Goal: Communication & Community: Answer question/provide support

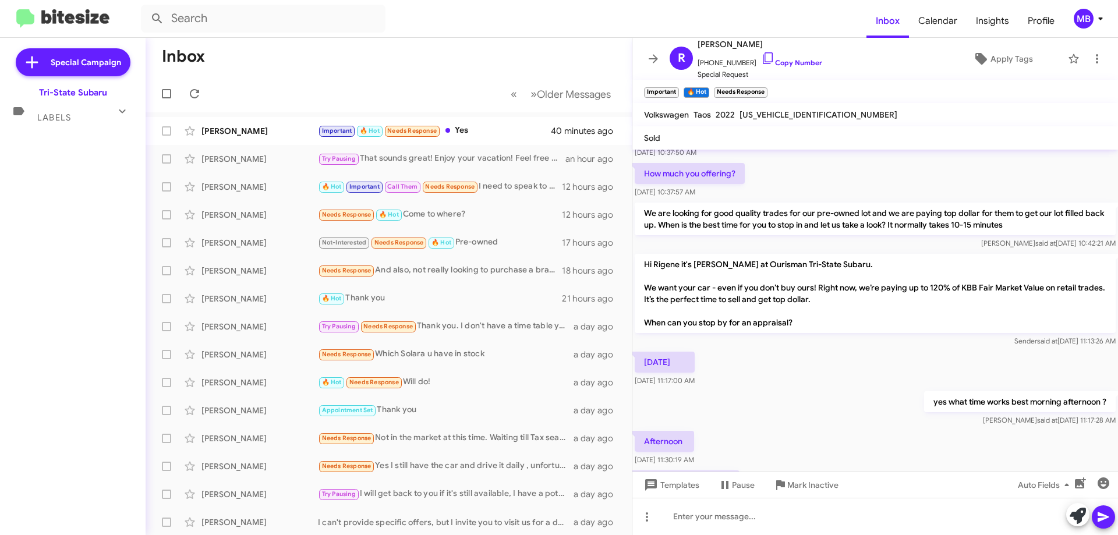
scroll to position [262, 0]
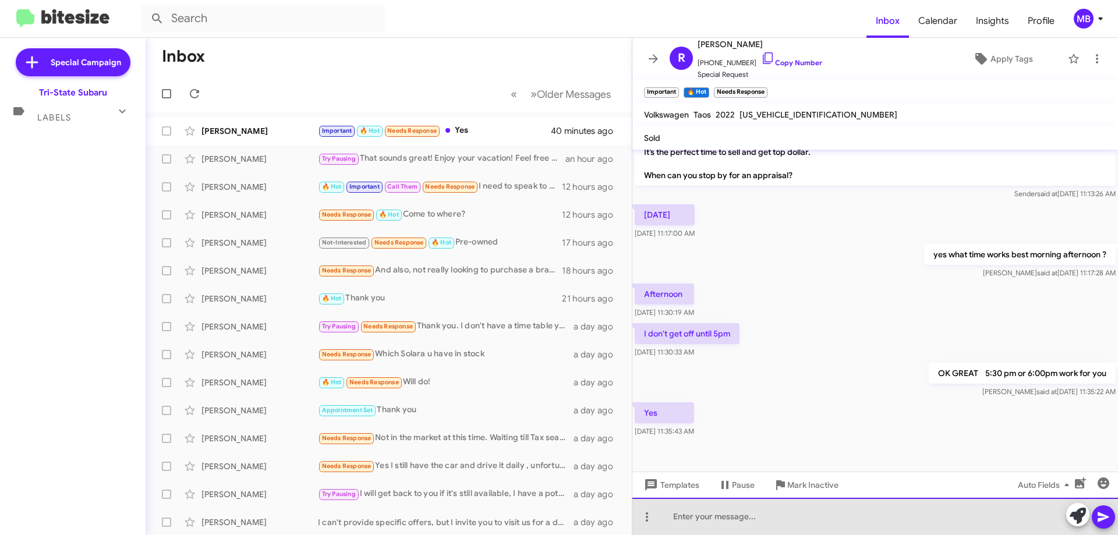
click at [722, 515] on div at bounding box center [875, 516] width 486 height 37
click at [898, 519] on div "we have you scheudled frop 5:30 [DATE] [STREET_ADDRESS][GEOGRAPHIC_DATA]" at bounding box center [875, 516] width 486 height 37
click at [898, 517] on div "we have you scheudled frop 5:30 [DATE] [STREET_ADDRESS] de18711" at bounding box center [875, 516] width 486 height 37
drag, startPoint x: 772, startPoint y: 519, endPoint x: 723, endPoint y: 525, distance: 49.2
click at [723, 525] on div "we have you scheduled frop 5:30 [DATE] [STREET_ADDRESS][GEOGRAPHIC_DATA]" at bounding box center [875, 516] width 486 height 37
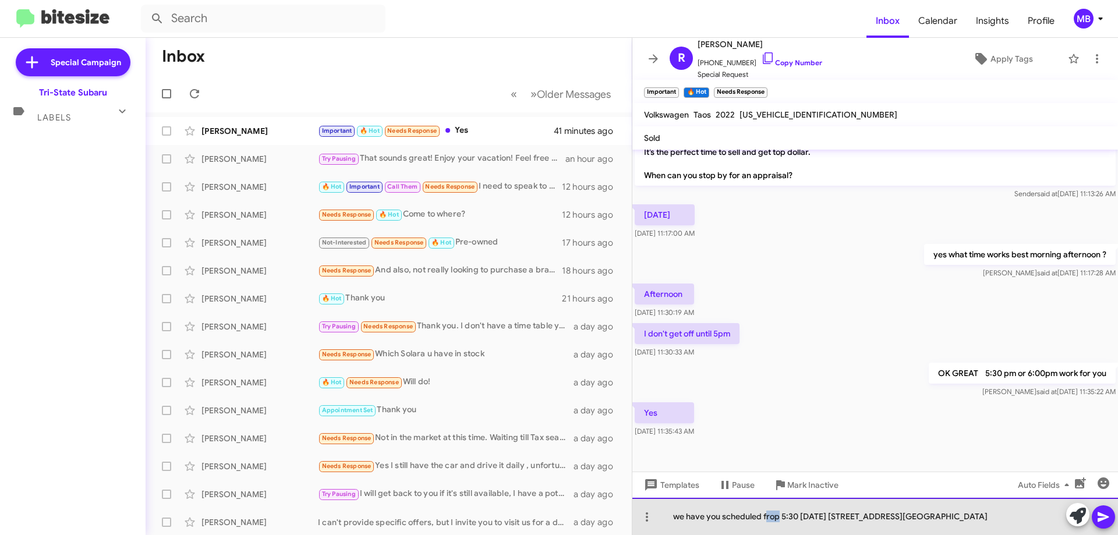
drag, startPoint x: 778, startPoint y: 516, endPoint x: 766, endPoint y: 513, distance: 13.1
click at [766, 514] on div "we have you scheduled frop 5:30 [DATE] [STREET_ADDRESS][GEOGRAPHIC_DATA]" at bounding box center [875, 516] width 486 height 37
drag, startPoint x: 944, startPoint y: 516, endPoint x: 960, endPoint y: 509, distance: 17.7
click at [938, 514] on div "we have you scheduled for 5:30 [DATE] [STREET_ADDRESS][GEOGRAPHIC_DATA]" at bounding box center [875, 516] width 486 height 37
click at [924, 513] on div "we have you scheduled for 5:30 [DATE] [STREET_ADDRESS][GEOGRAPHIC_DATA]" at bounding box center [875, 516] width 486 height 37
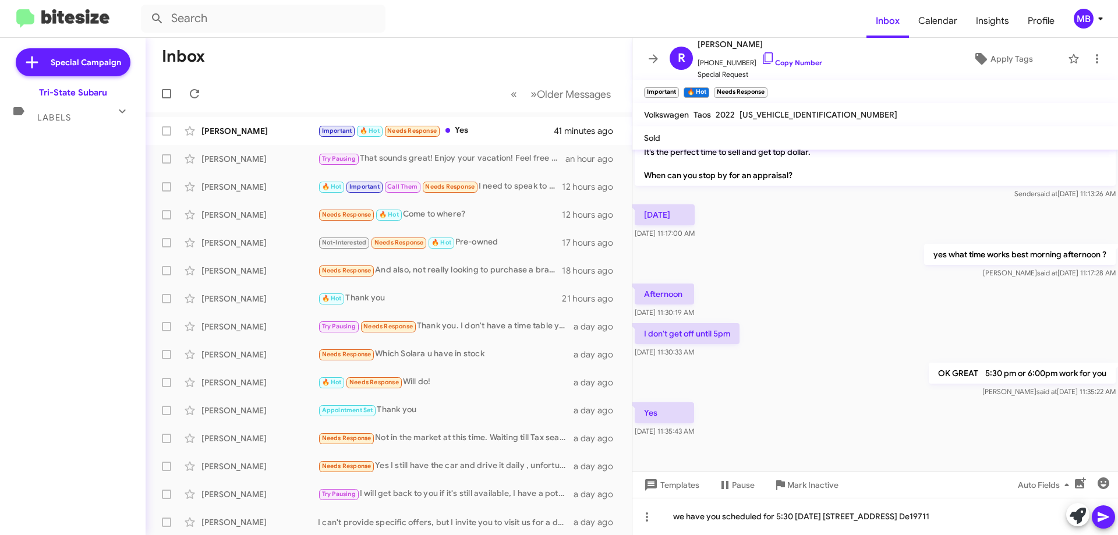
click at [1109, 516] on icon at bounding box center [1103, 517] width 14 height 14
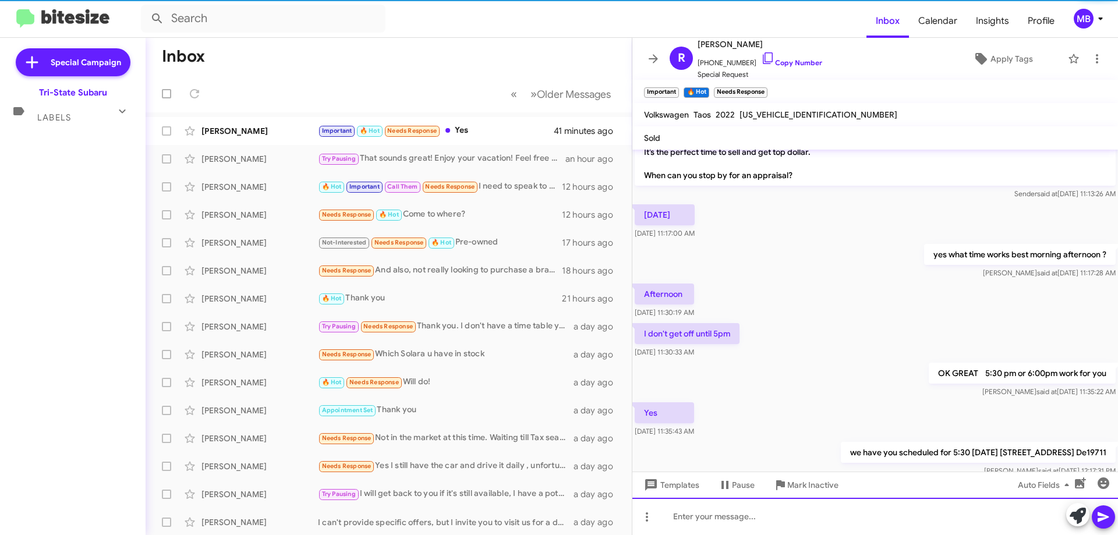
scroll to position [0, 0]
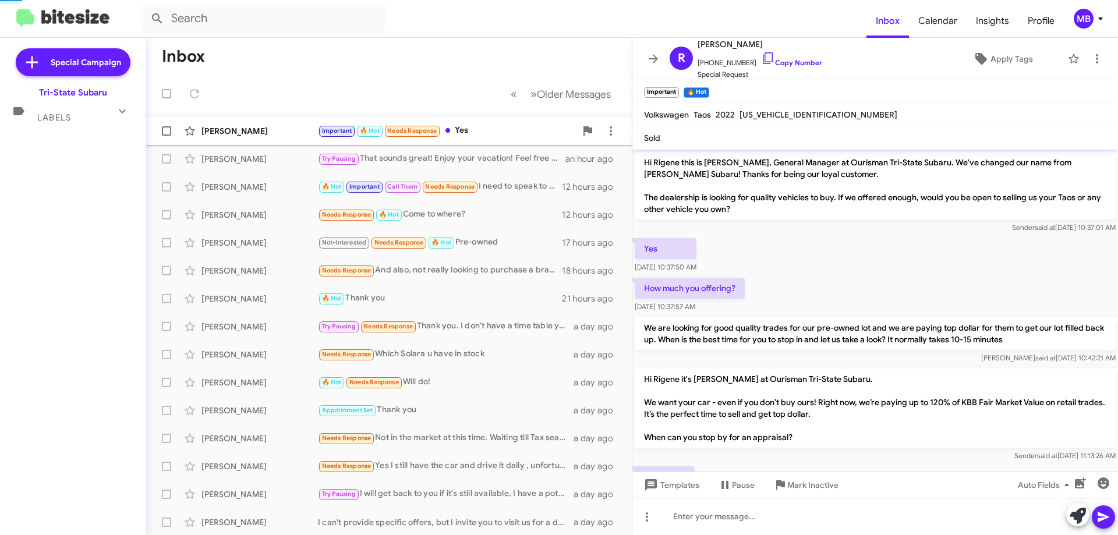
click at [495, 123] on div "[PERSON_NAME] Important 🔥 Hot Needs Response Yes 41 minutes ago" at bounding box center [388, 130] width 467 height 23
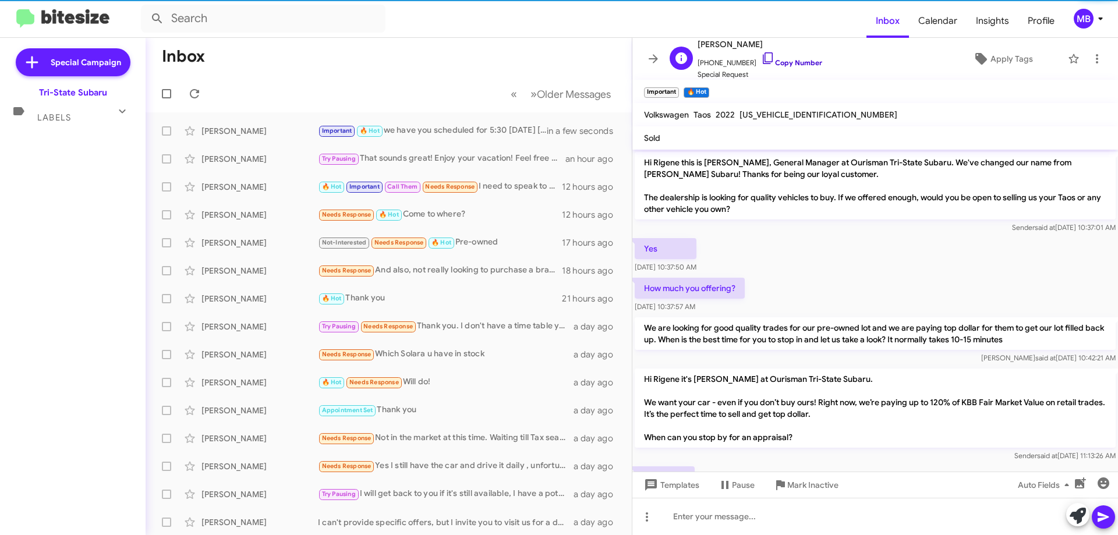
click at [792, 62] on link "Copy Number" at bounding box center [791, 62] width 61 height 9
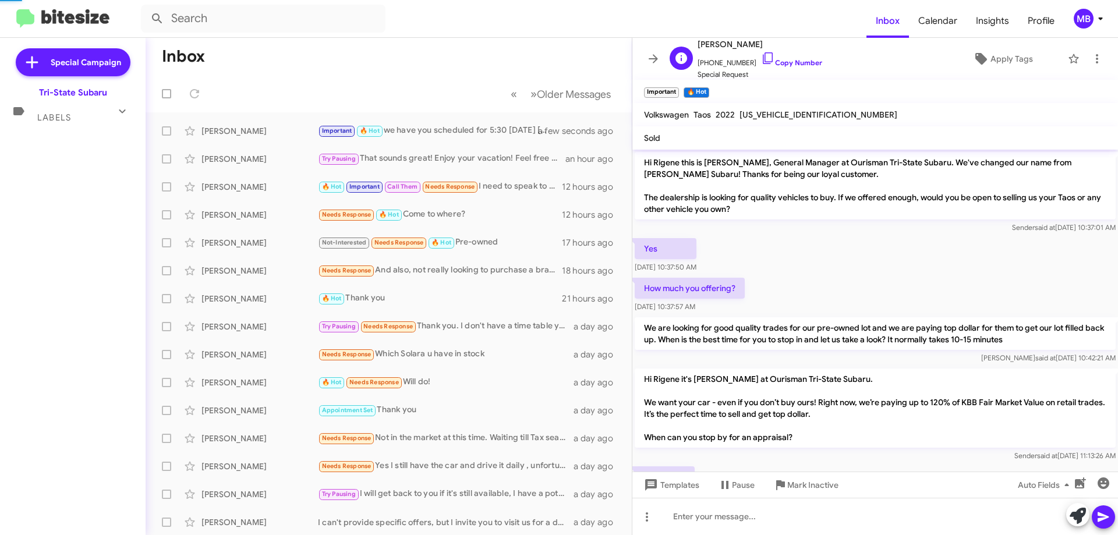
scroll to position [347, 0]
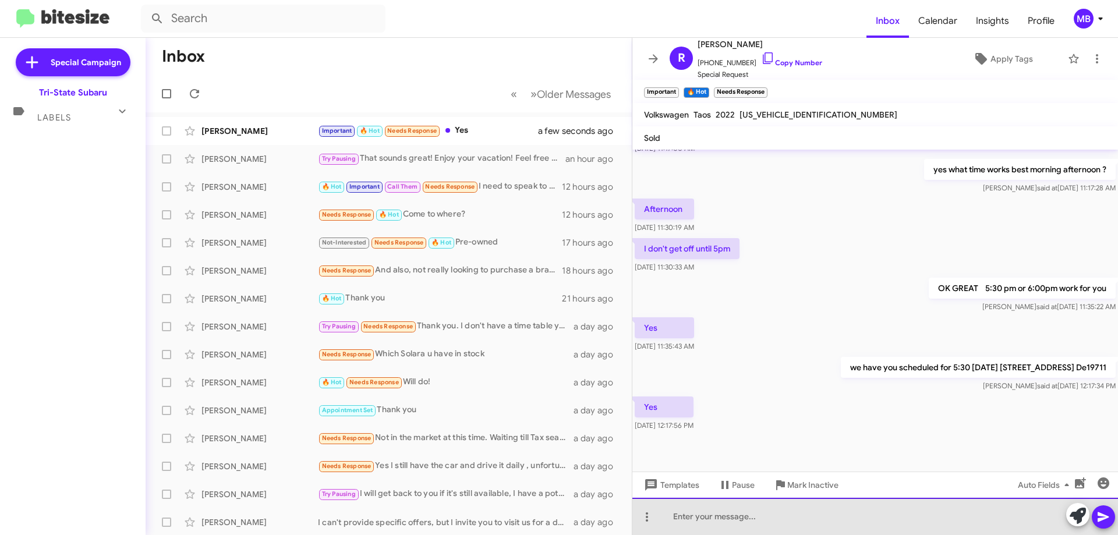
click at [736, 517] on div at bounding box center [875, 516] width 486 height 37
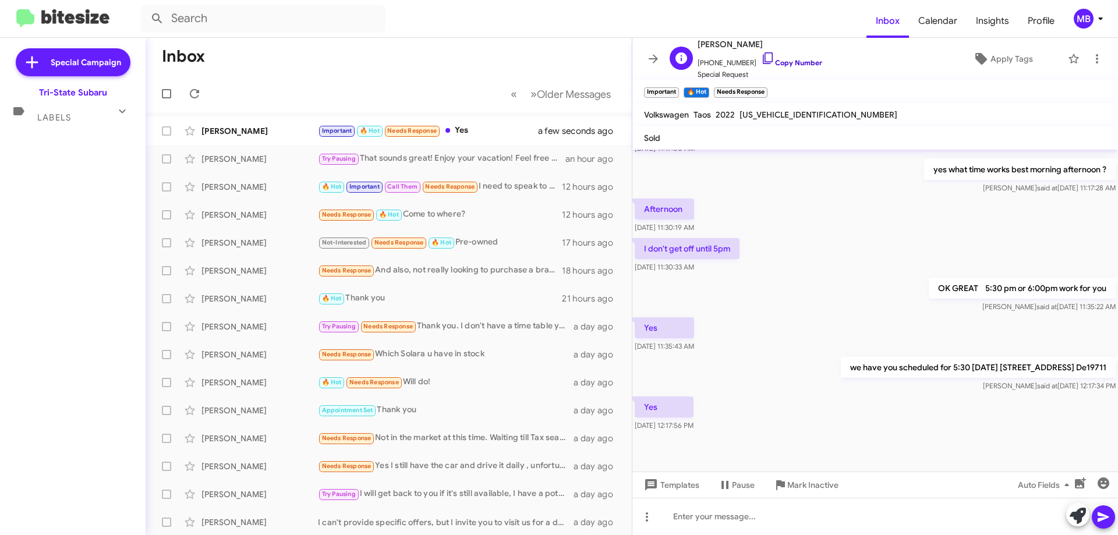
click at [784, 61] on link "Copy Number" at bounding box center [791, 62] width 61 height 9
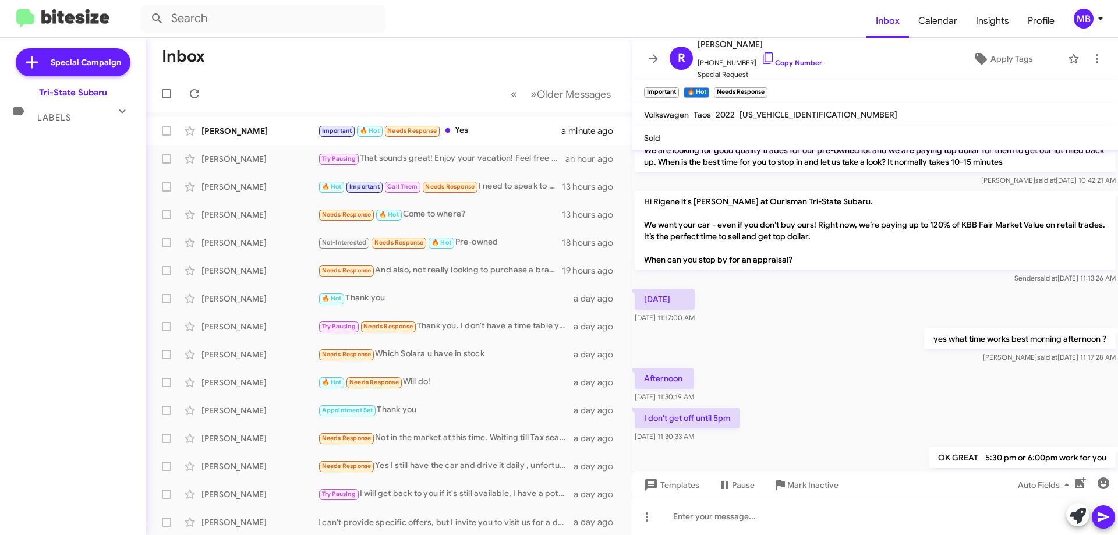
scroll to position [172, 0]
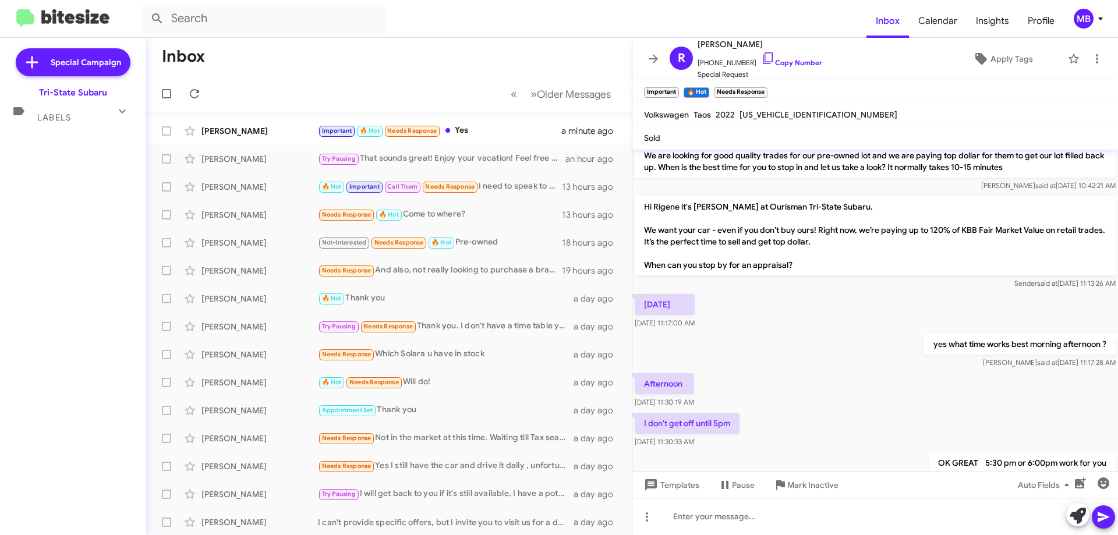
click at [61, 118] on span "Labels" at bounding box center [54, 117] width 34 height 10
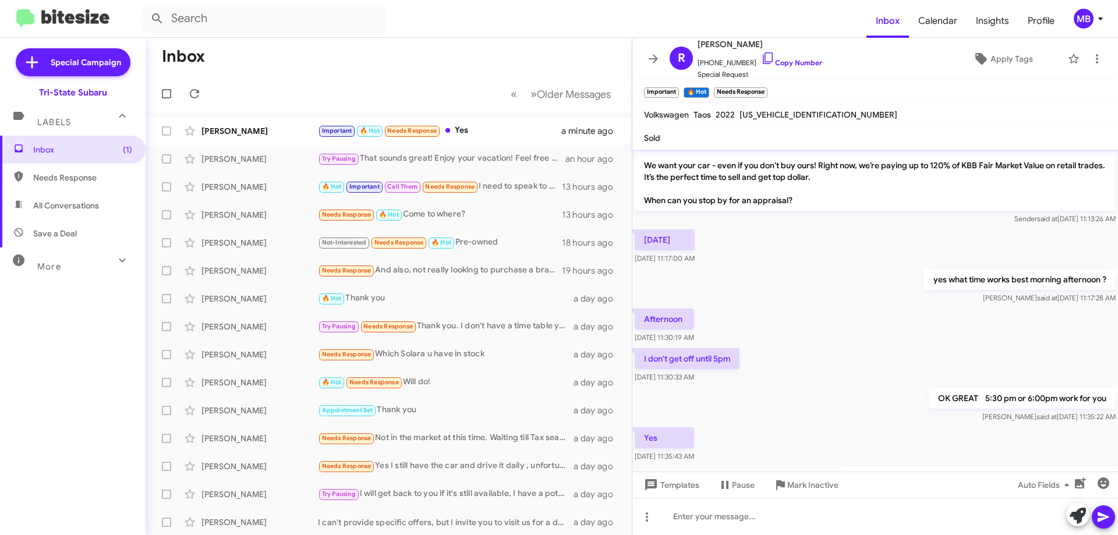
scroll to position [347, 0]
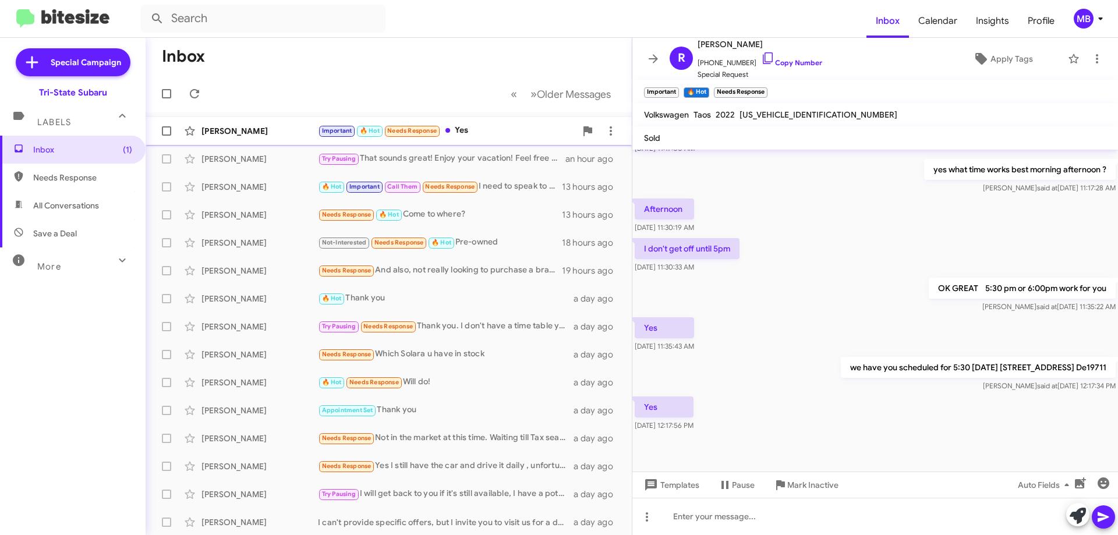
click at [219, 136] on div "[PERSON_NAME] Important 🔥 Hot Needs Response Yes a minute ago" at bounding box center [388, 130] width 467 height 23
click at [70, 176] on span "Needs Response" at bounding box center [82, 178] width 99 height 12
type input "in:needs-response"
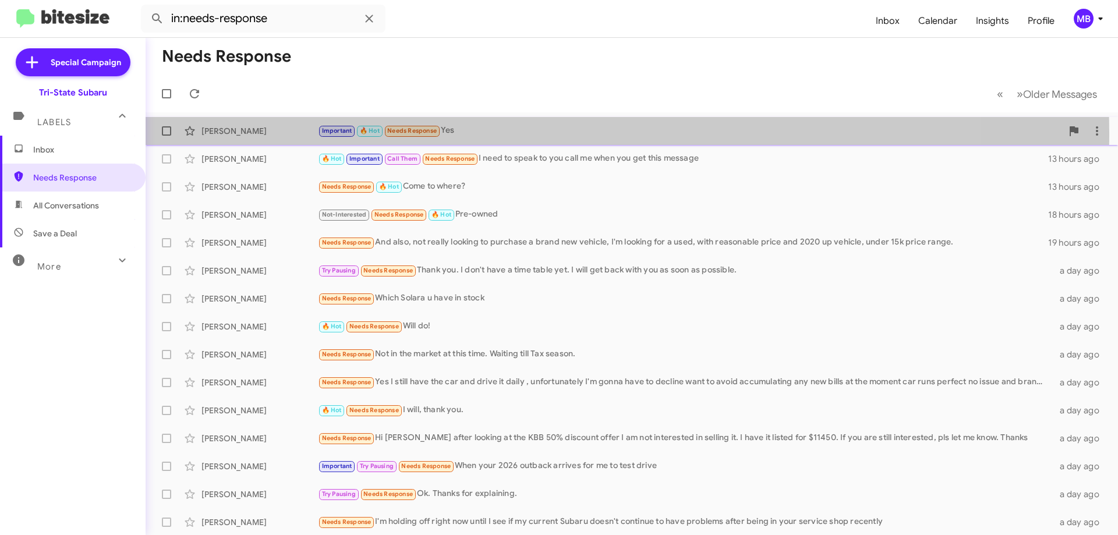
click at [231, 133] on div "[PERSON_NAME]" at bounding box center [259, 131] width 116 height 12
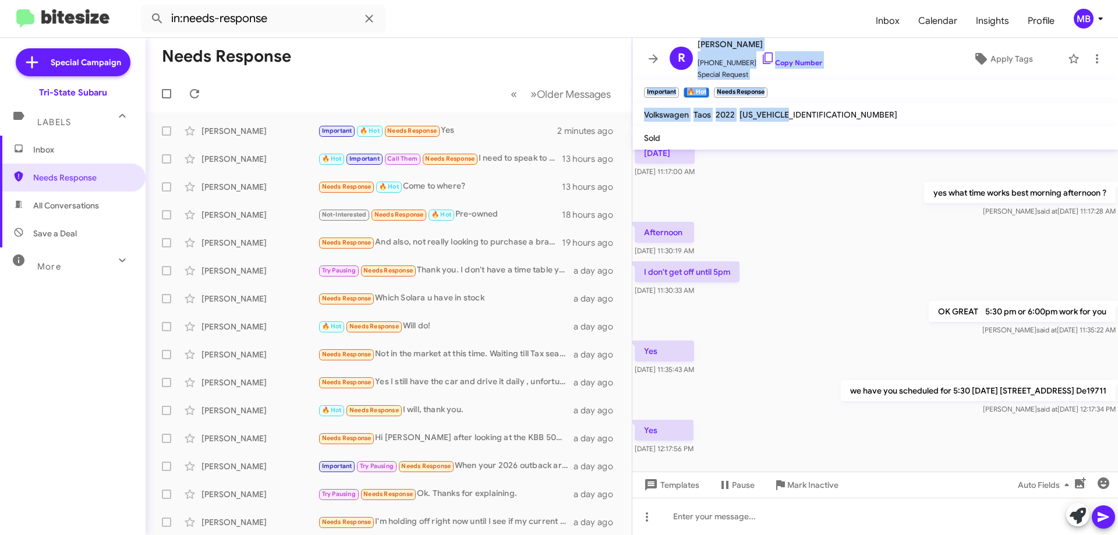
scroll to position [1, 0]
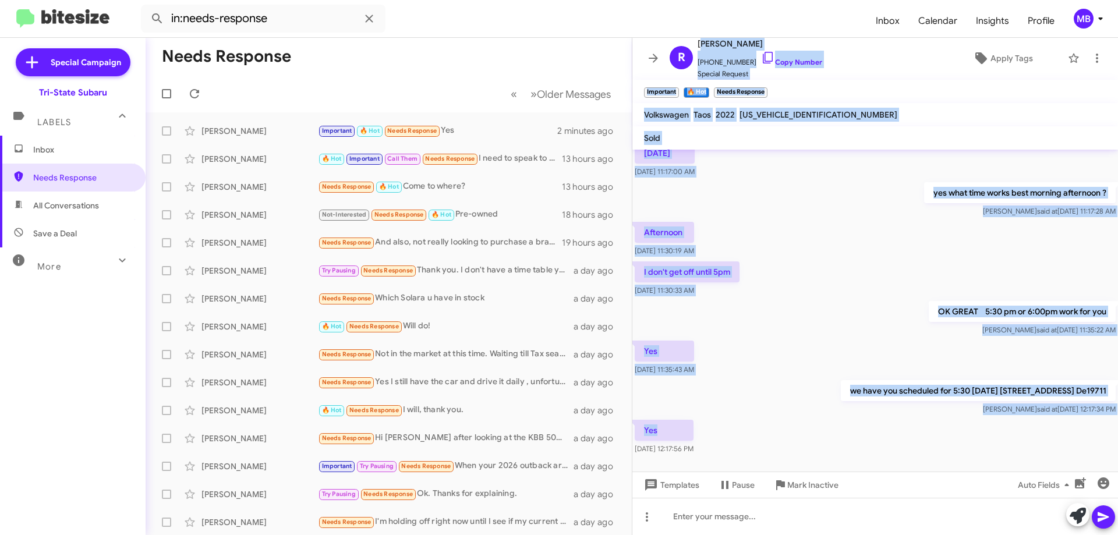
drag, startPoint x: 695, startPoint y: 42, endPoint x: 785, endPoint y: 440, distance: 407.7
click at [785, 440] on div "R [PERSON_NAME] [PHONE_NUMBER] Copy Number Special Request Apply Tags Important…" at bounding box center [875, 286] width 486 height 497
click at [79, 154] on span "Inbox" at bounding box center [82, 150] width 99 height 12
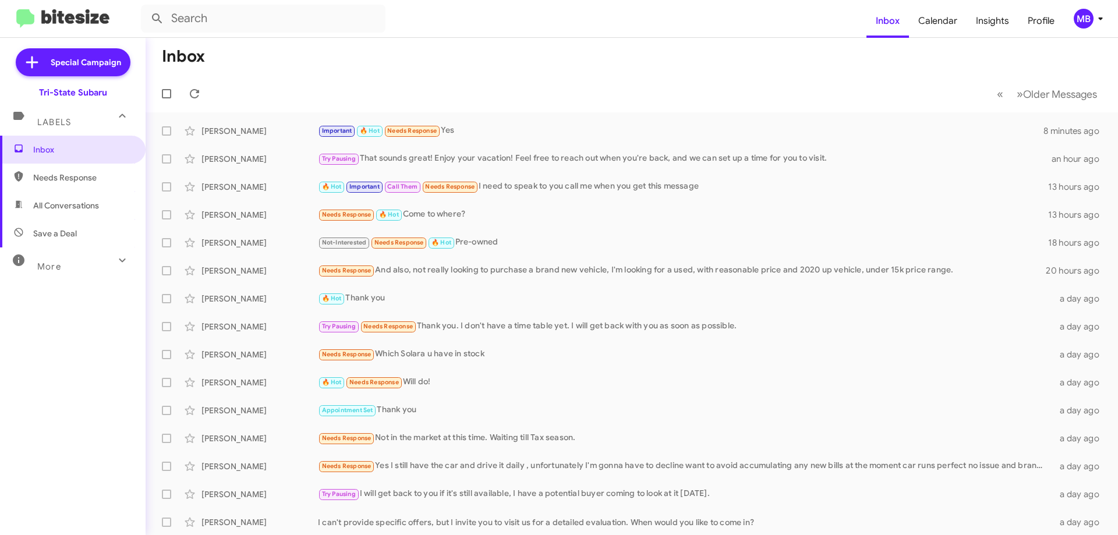
click at [116, 180] on span "Needs Response" at bounding box center [82, 178] width 99 height 12
type input "in:needs-response"
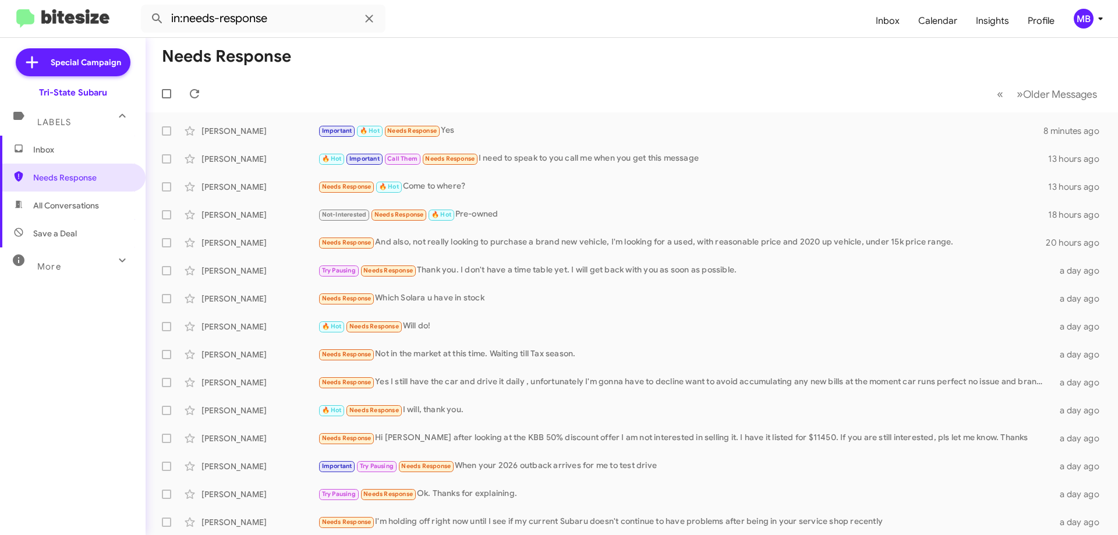
click at [97, 154] on span "Inbox" at bounding box center [82, 150] width 99 height 12
